Goal: Check status: Check status

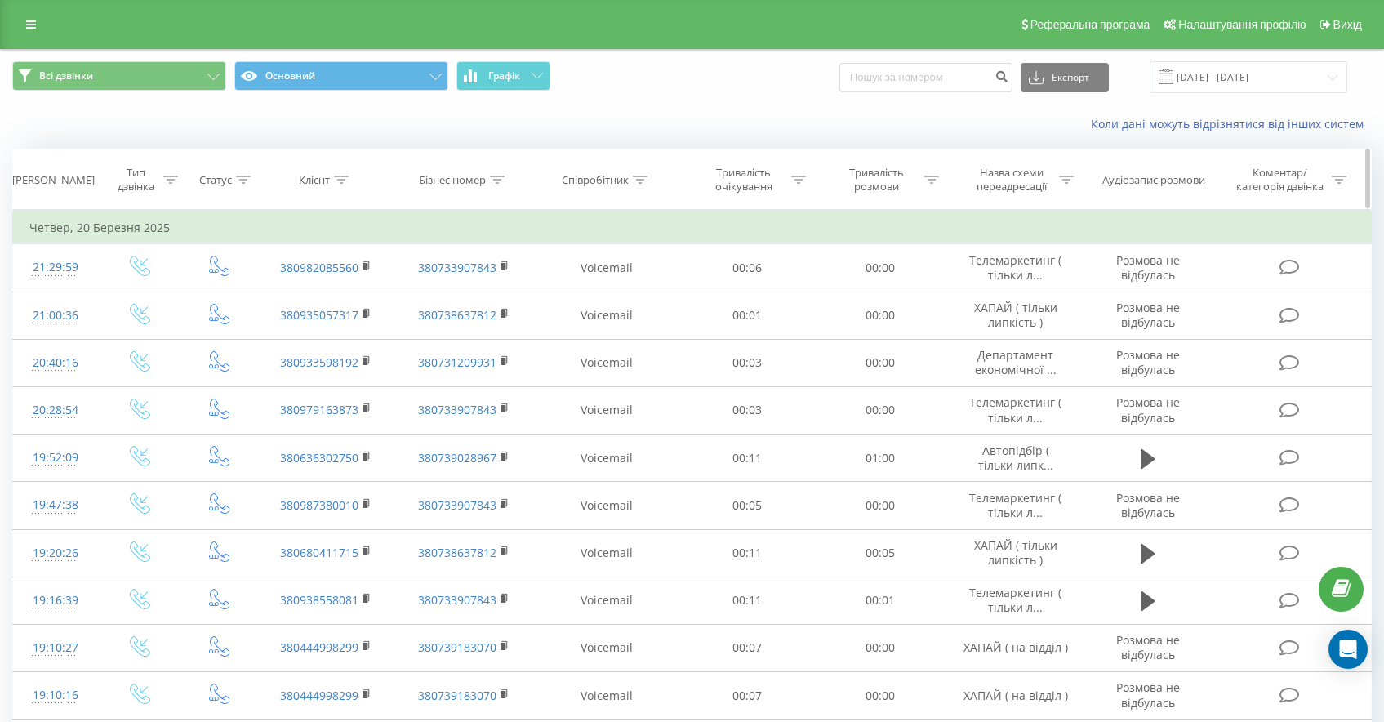
click at [617, 185] on div "Співробітник" at bounding box center [595, 180] width 67 height 14
click at [614, 260] on div at bounding box center [599, 260] width 116 height 16
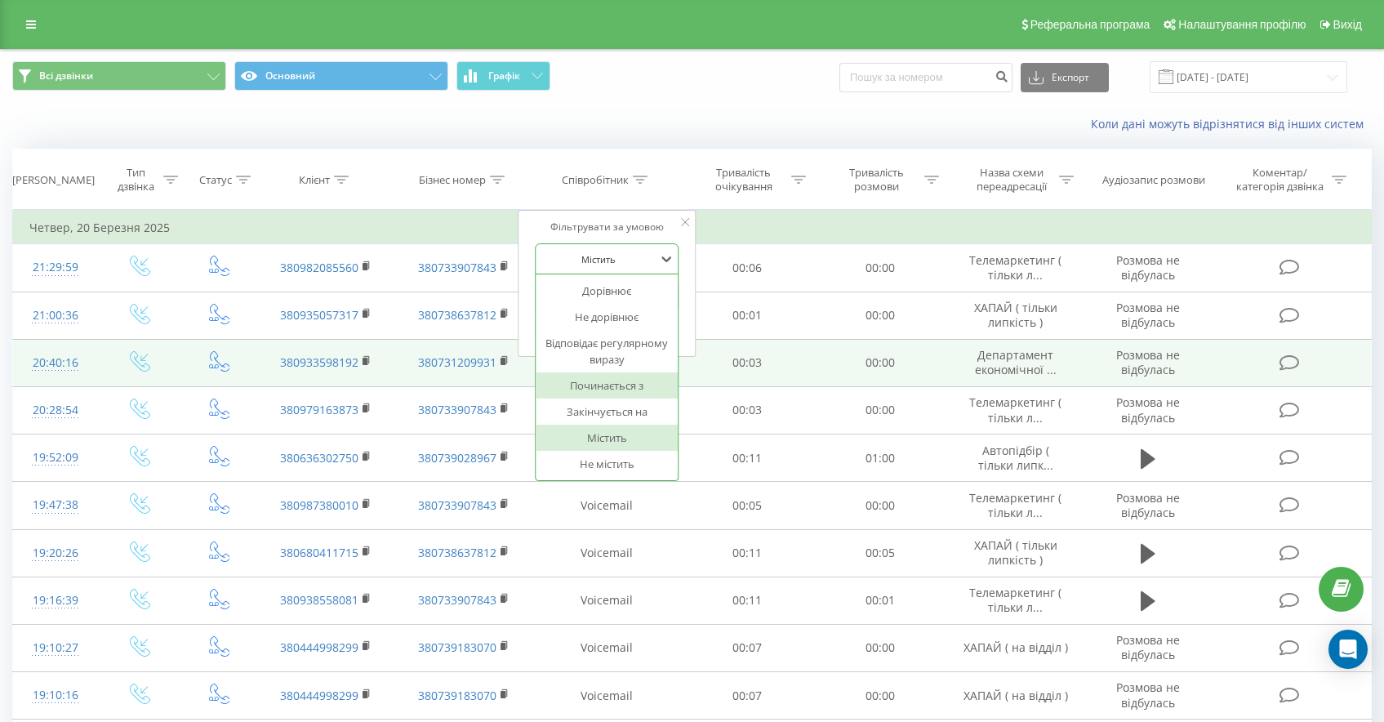
click at [620, 383] on div "Починається з" at bounding box center [608, 385] width 142 height 26
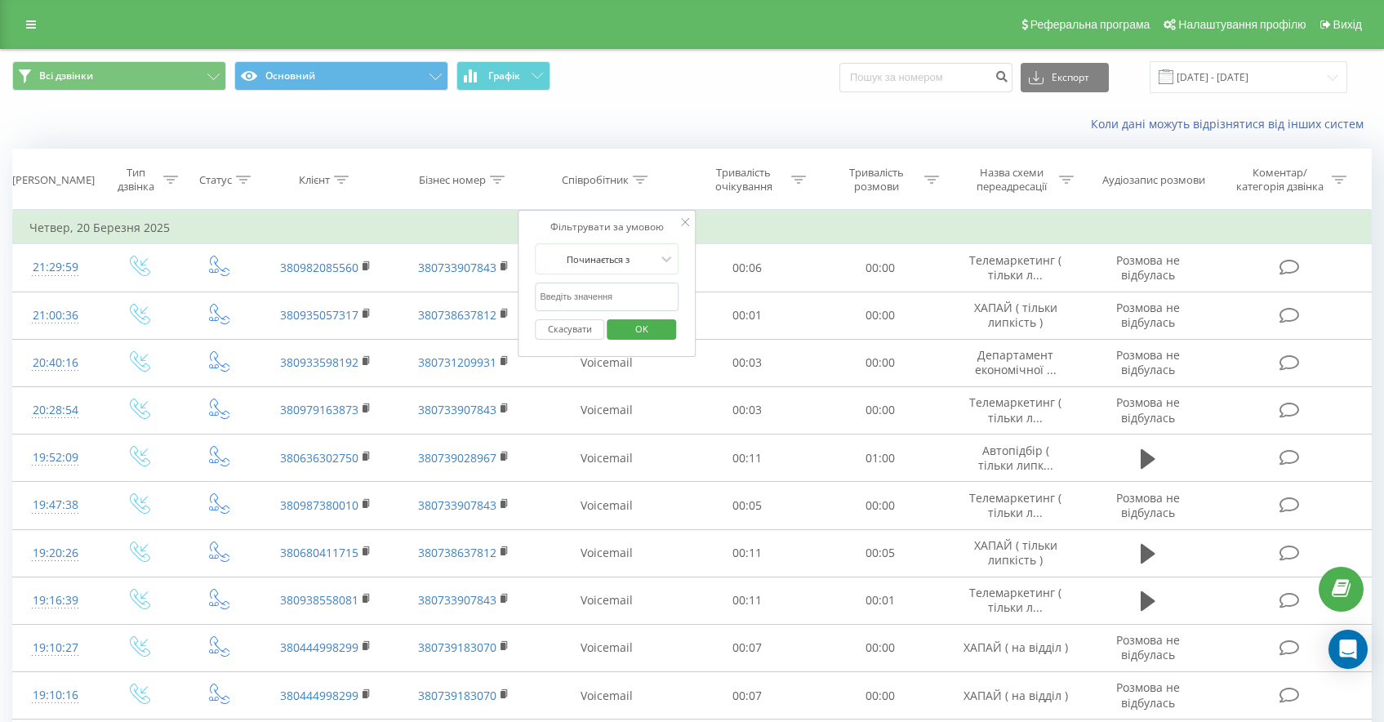
click at [610, 285] on input "text" at bounding box center [608, 297] width 144 height 29
type input "Ляшук"
click at [634, 336] on span "OK" at bounding box center [642, 328] width 46 height 25
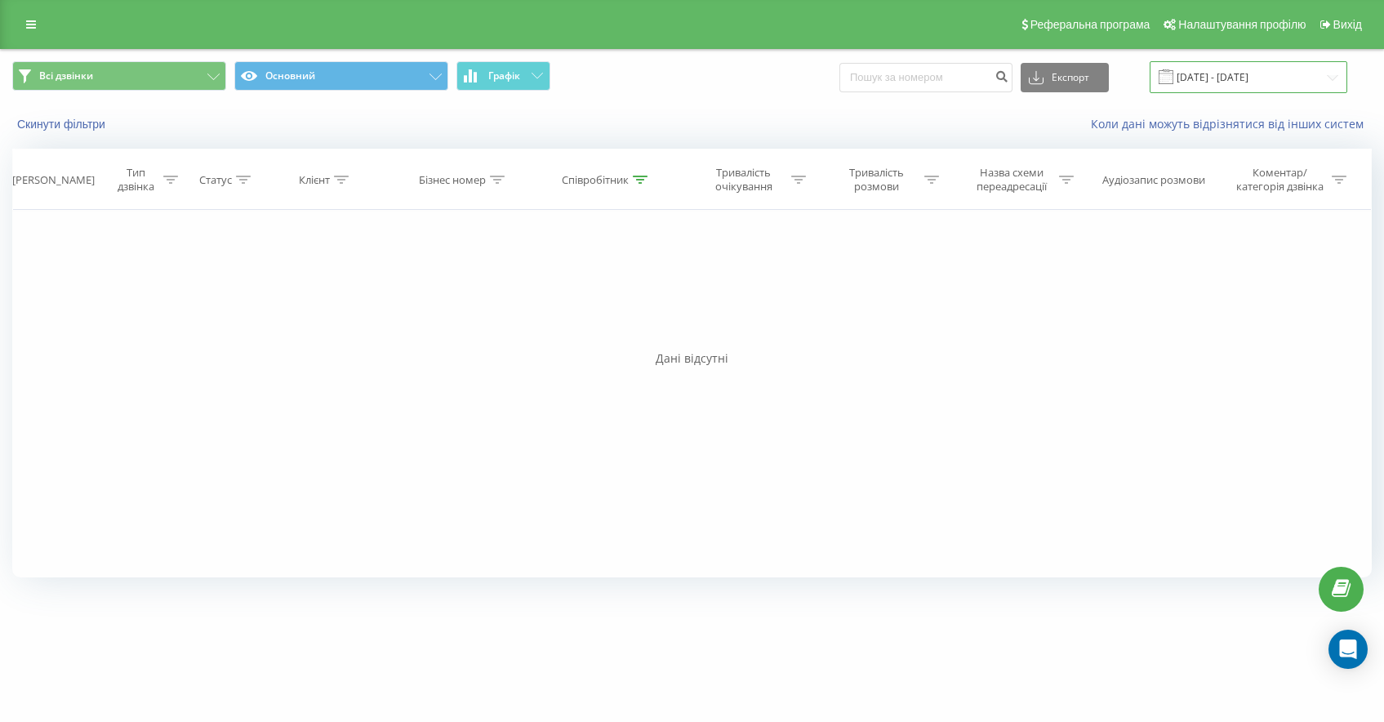
click at [1221, 76] on input "[DATE] - [DATE]" at bounding box center [1249, 77] width 198 height 32
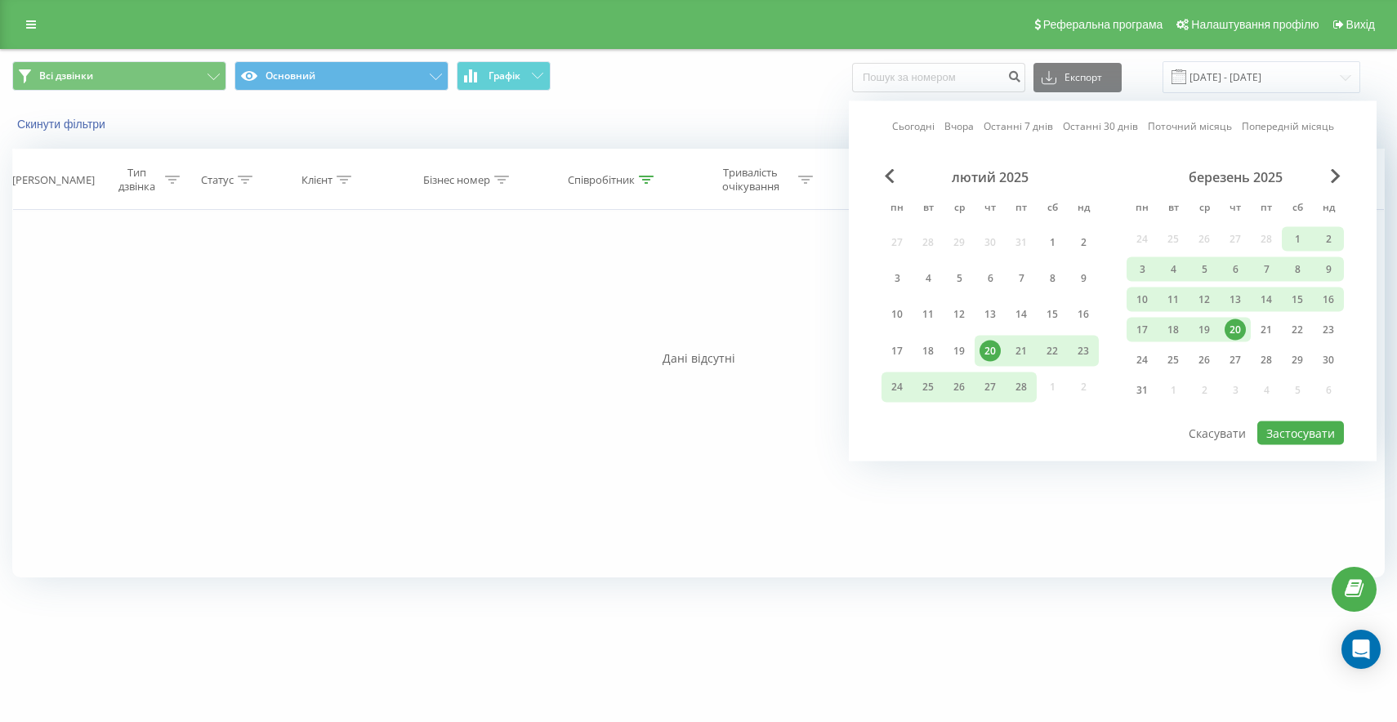
click at [910, 126] on link "Сьогодні" at bounding box center [913, 126] width 42 height 16
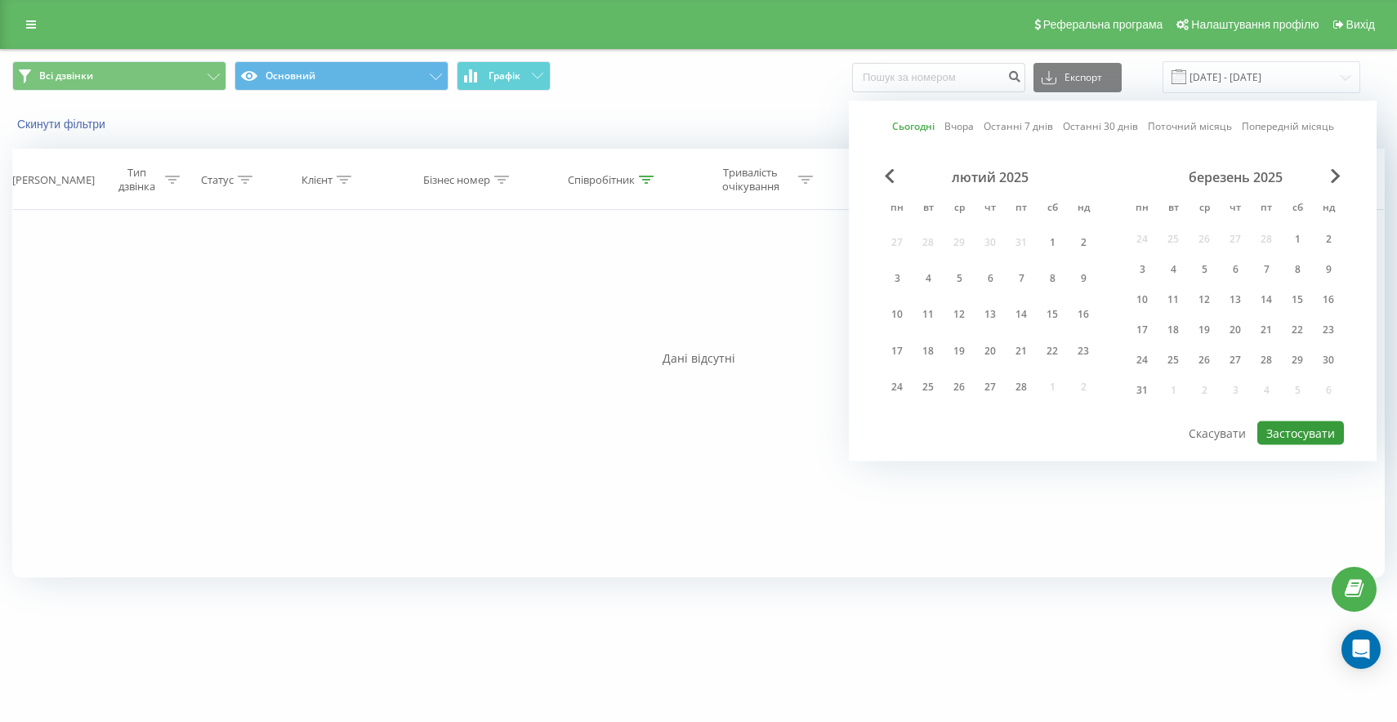
click at [1313, 430] on button "Застосувати" at bounding box center [1300, 433] width 87 height 24
type input "[DATE] - [DATE]"
